Goal: Check status: Check status

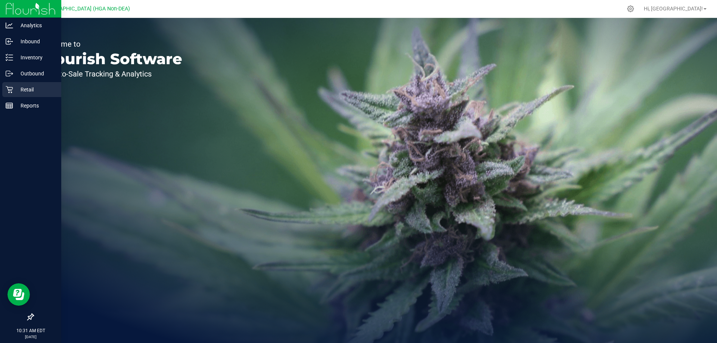
click at [13, 91] on p "Retail" at bounding box center [35, 89] width 45 height 9
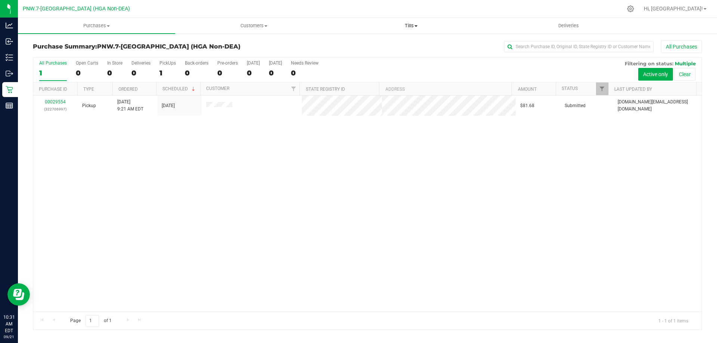
click at [421, 24] on span "Tills" at bounding box center [411, 25] width 156 height 7
click at [343, 43] on span "Manage tills" at bounding box center [357, 45] width 50 height 6
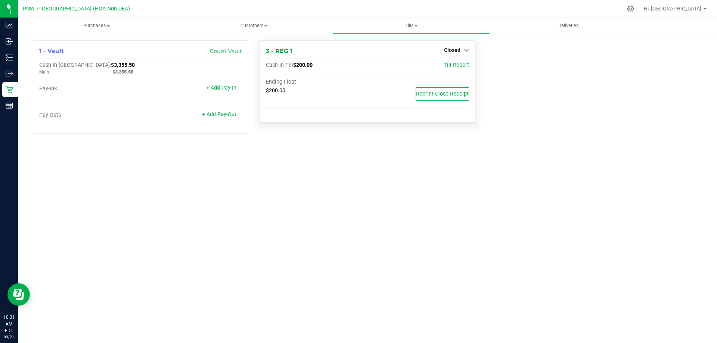
click at [449, 46] on div "Closed" at bounding box center [456, 50] width 25 height 9
click at [451, 50] on span "Closed" at bounding box center [452, 50] width 16 height 6
click at [447, 58] on div "Open Till" at bounding box center [452, 67] width 56 height 22
click at [448, 64] on link "Open Till" at bounding box center [452, 66] width 20 height 6
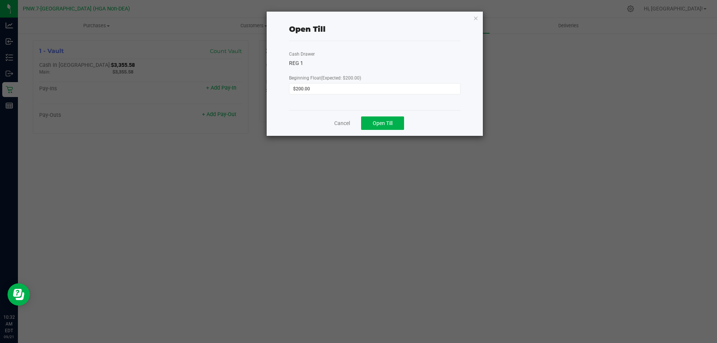
click at [377, 130] on div "Cancel Open Till" at bounding box center [374, 123] width 171 height 26
click at [379, 125] on span "Open Till" at bounding box center [383, 123] width 20 height 6
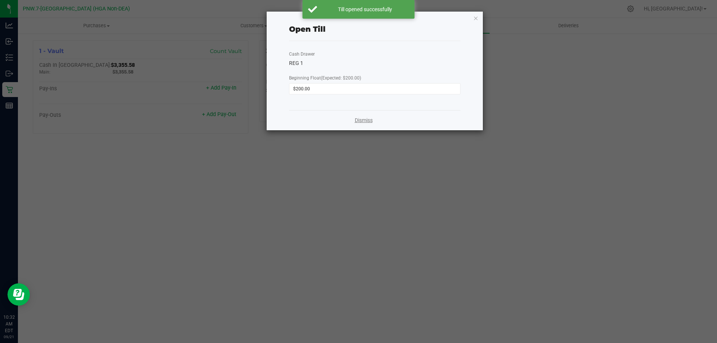
click at [366, 117] on link "Dismiss" at bounding box center [364, 120] width 18 height 8
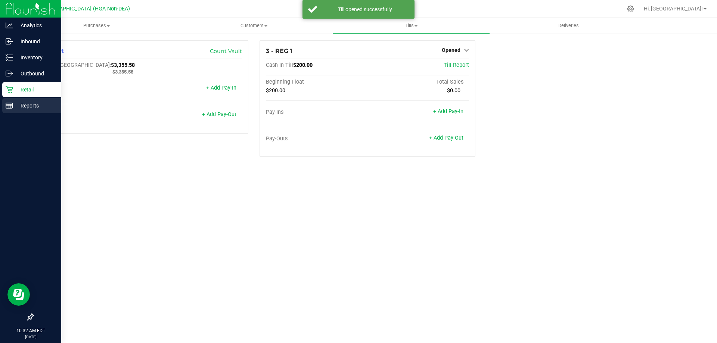
click at [14, 109] on p "Reports" at bounding box center [35, 105] width 45 height 9
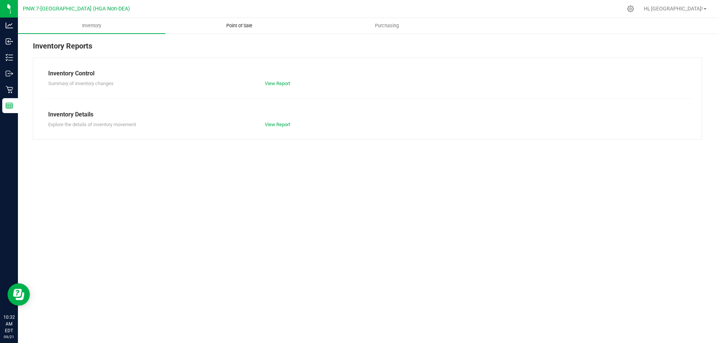
drag, startPoint x: 241, startPoint y: 27, endPoint x: 236, endPoint y: 30, distance: 6.2
click at [241, 27] on span "Point of Sale" at bounding box center [239, 25] width 46 height 7
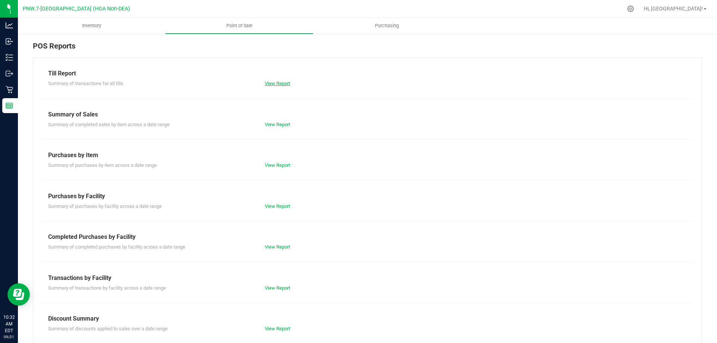
click at [281, 85] on link "View Report" at bounding box center [277, 84] width 25 height 6
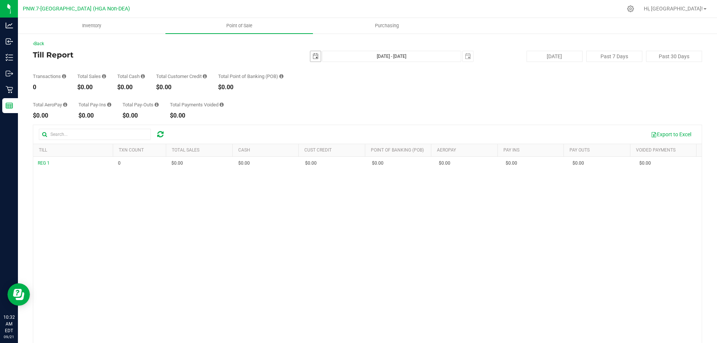
click at [310, 58] on span "select" at bounding box center [315, 56] width 10 height 10
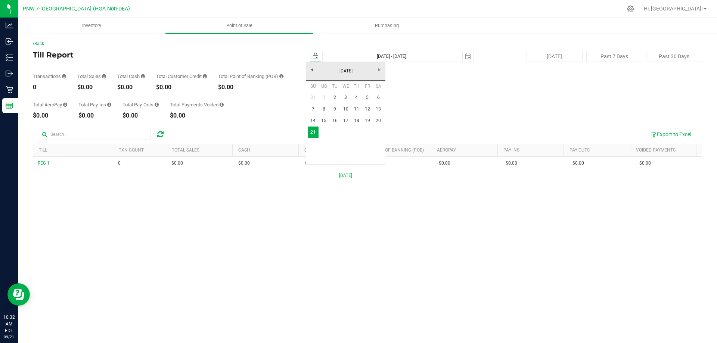
scroll to position [0, 19]
click at [323, 94] on link "1" at bounding box center [323, 98] width 11 height 12
type input "[DATE]"
type input "[DATE] - [DATE]"
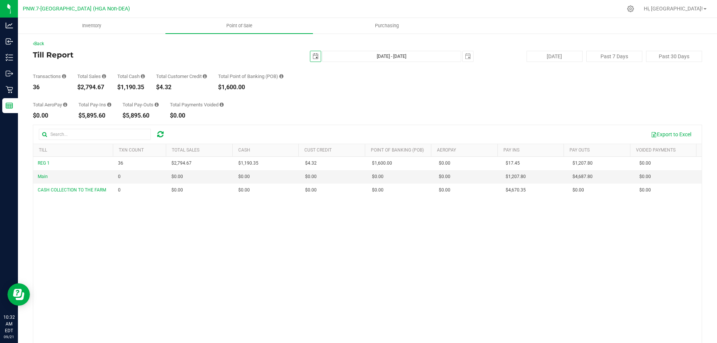
click at [312, 58] on span "select" at bounding box center [315, 56] width 6 height 6
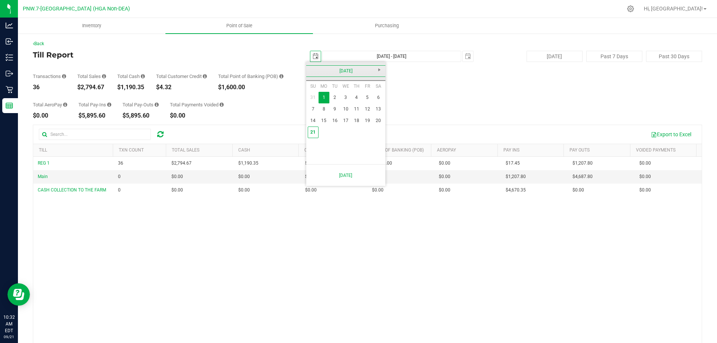
click at [307, 66] on link "[DATE]" at bounding box center [346, 71] width 80 height 12
click at [369, 118] on link "Aug" at bounding box center [374, 112] width 19 height 19
click at [370, 97] on link "1" at bounding box center [367, 98] width 11 height 12
type input "[DATE]"
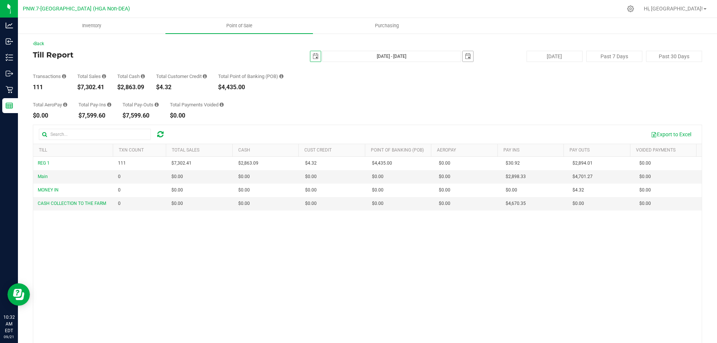
click at [465, 54] on span "select" at bounding box center [468, 56] width 6 height 6
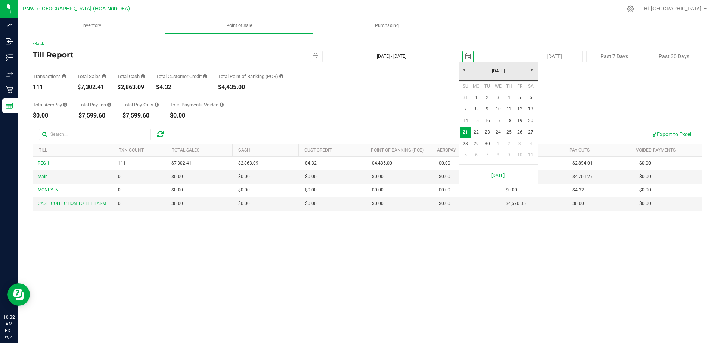
scroll to position [0, 19]
click at [490, 145] on link "30" at bounding box center [486, 144] width 11 height 12
type input "[DATE] - [DATE]"
type input "[DATE]"
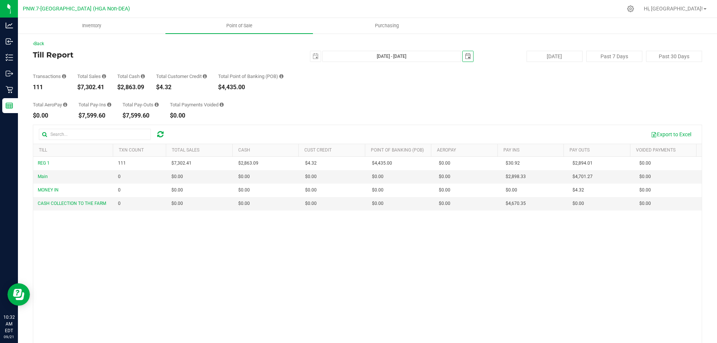
click at [465, 57] on span "select" at bounding box center [468, 56] width 6 height 6
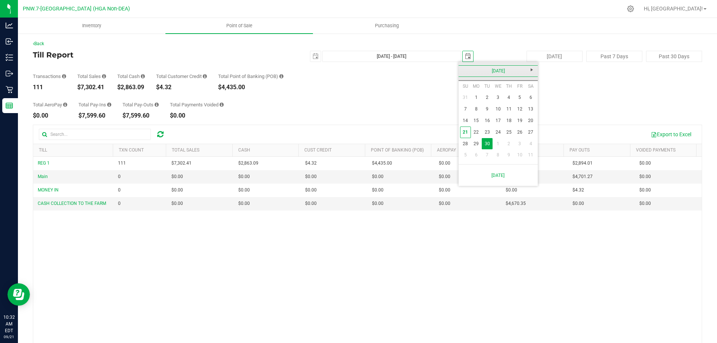
click at [462, 72] on link "[DATE]" at bounding box center [498, 71] width 80 height 12
click at [525, 113] on link "Aug" at bounding box center [526, 112] width 19 height 19
click at [532, 144] on link "30" at bounding box center [530, 144] width 11 height 12
type input "[DATE] - [DATE]"
type input "[DATE]"
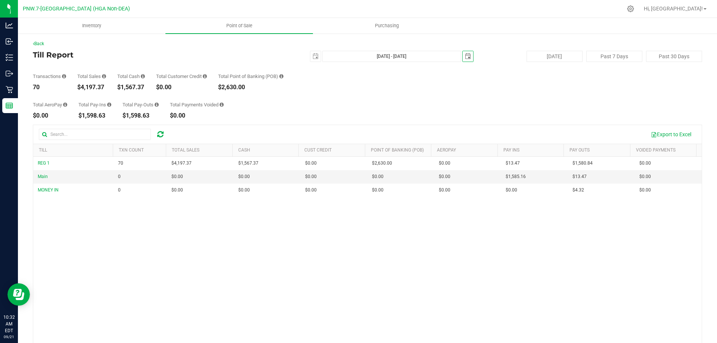
click at [462, 54] on span "select" at bounding box center [467, 56] width 10 height 10
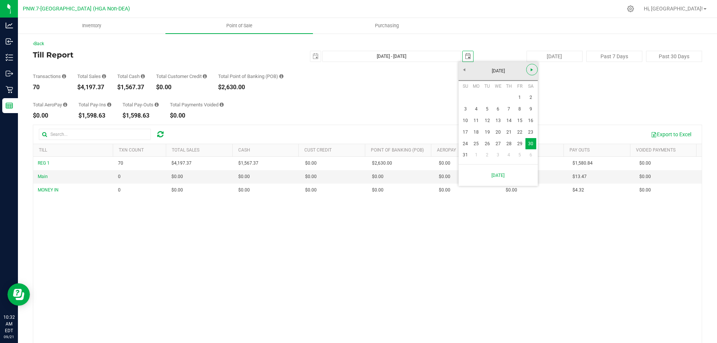
click at [533, 71] on span "Next" at bounding box center [532, 70] width 6 height 6
click at [476, 97] on link "1" at bounding box center [476, 98] width 11 height 12
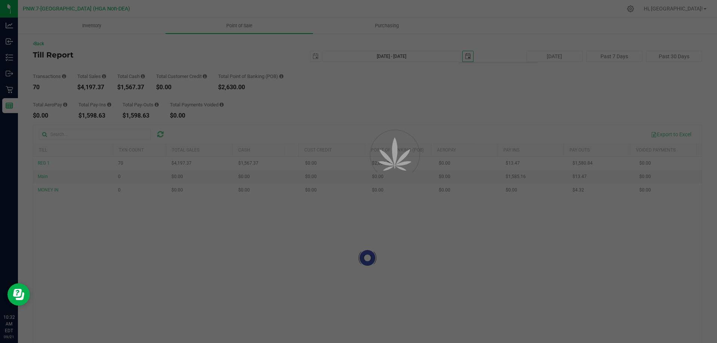
type input "[DATE] - [DATE]"
type input "[DATE]"
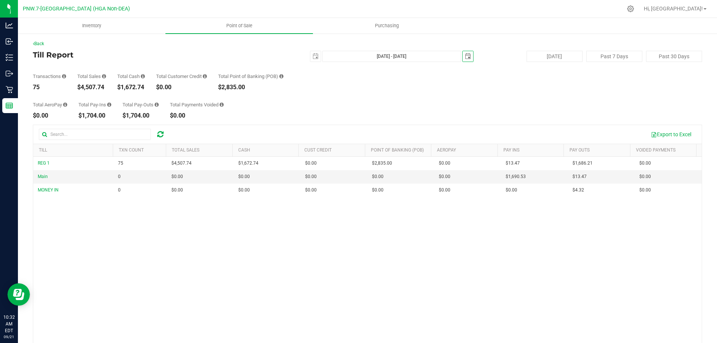
click at [462, 53] on span "select" at bounding box center [467, 56] width 10 height 10
click at [310, 60] on span "select" at bounding box center [315, 56] width 10 height 10
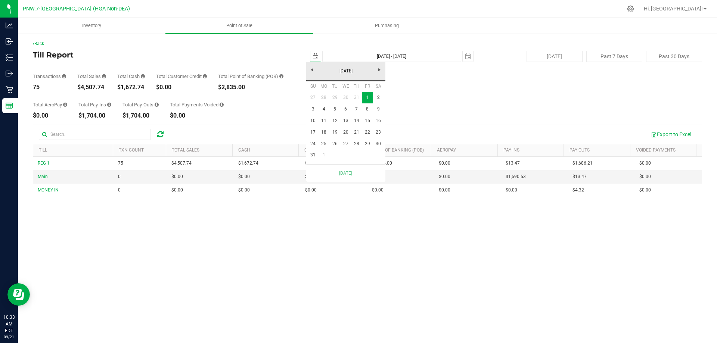
scroll to position [0, 19]
click at [375, 70] on link "Next" at bounding box center [380, 70] width 12 height 12
click at [325, 100] on link "1" at bounding box center [323, 98] width 11 height 12
type input "[DATE] - [DATE]"
type input "[DATE]"
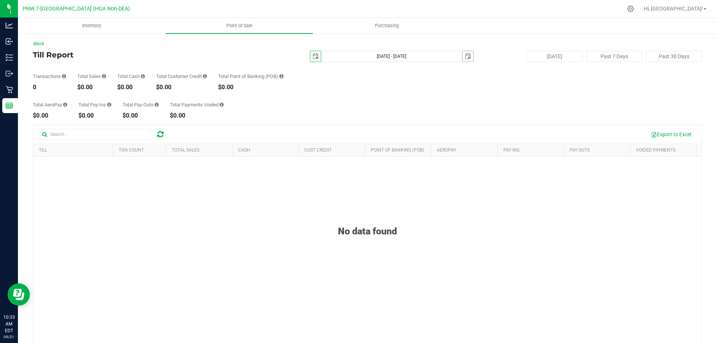
click at [465, 59] on span "select" at bounding box center [468, 56] width 6 height 6
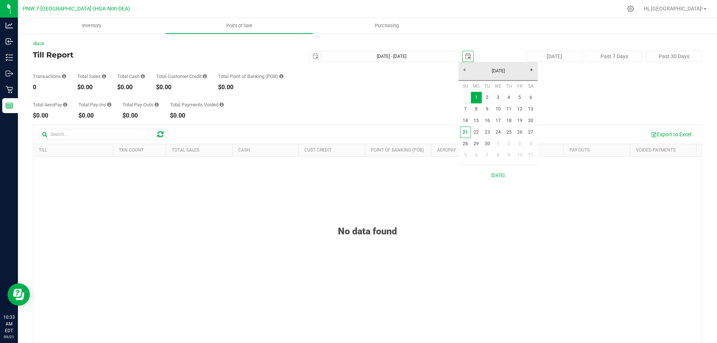
scroll to position [0, 19]
click at [486, 138] on link "30" at bounding box center [486, 144] width 11 height 12
type input "[DATE] - [DATE]"
type input "[DATE]"
